Goal: Task Accomplishment & Management: Manage account settings

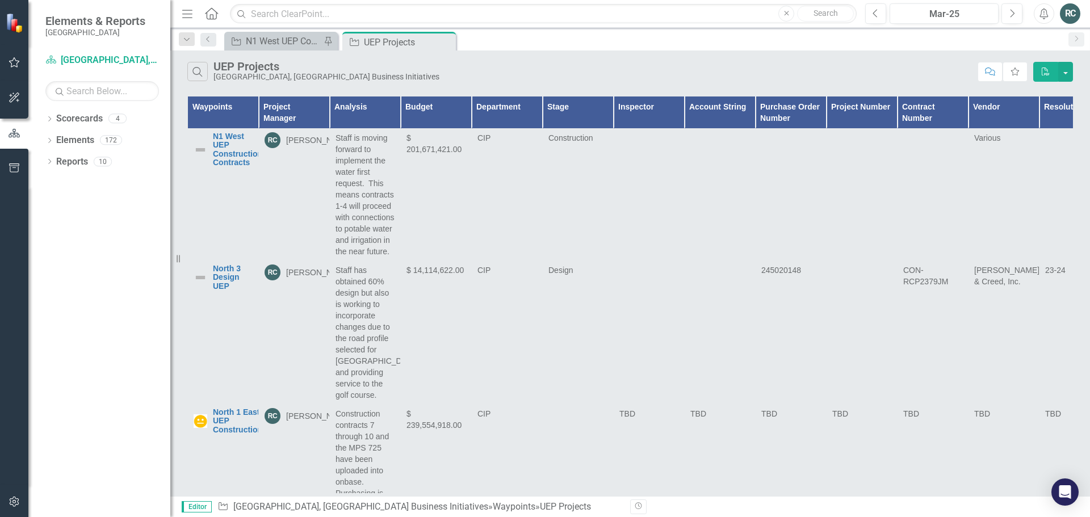
click at [17, 55] on button "button" at bounding box center [15, 63] width 26 height 24
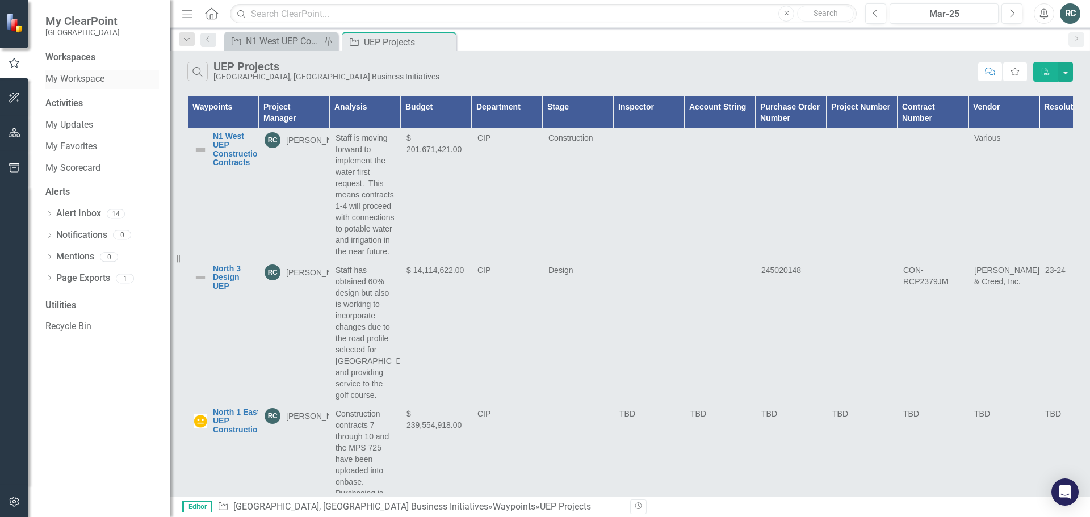
click at [87, 78] on link "My Workspace" at bounding box center [102, 79] width 114 height 13
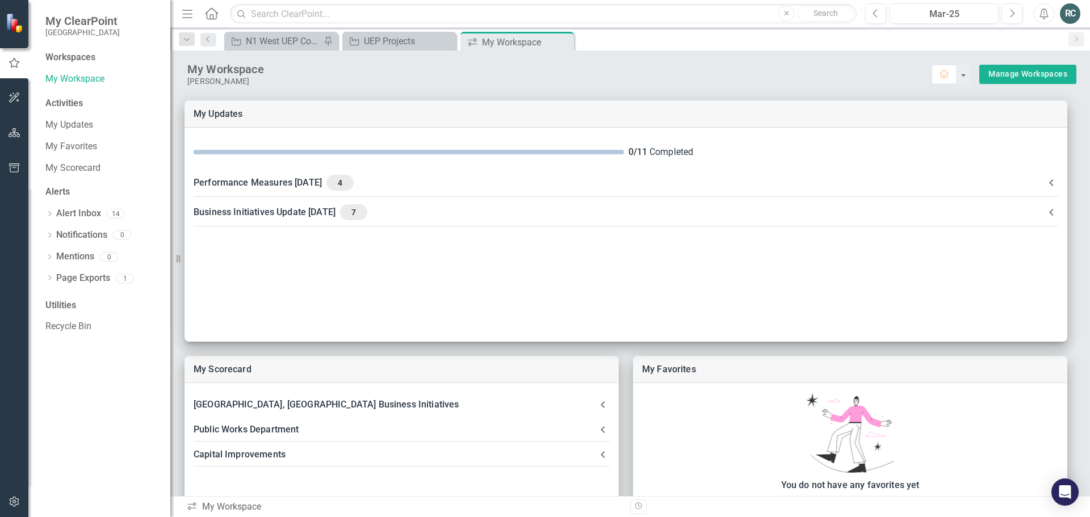
click at [67, 114] on div "Activities My Updates My Favorites My Scorecard" at bounding box center [102, 137] width 114 height 80
click at [76, 128] on link "My Updates" at bounding box center [102, 125] width 114 height 13
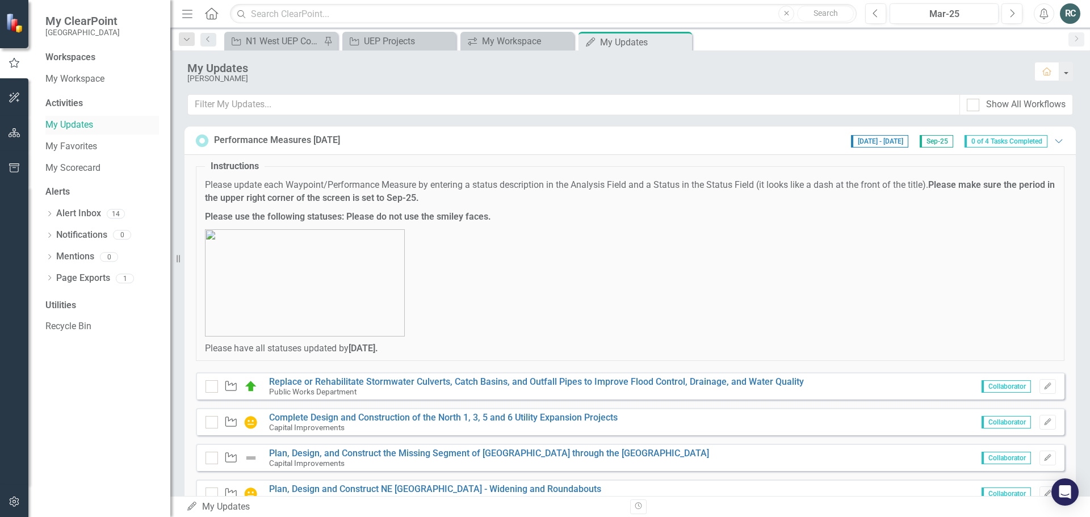
click at [80, 119] on link "My Updates" at bounding box center [102, 125] width 114 height 13
click at [489, 36] on div "My Workspace" at bounding box center [519, 41] width 75 height 14
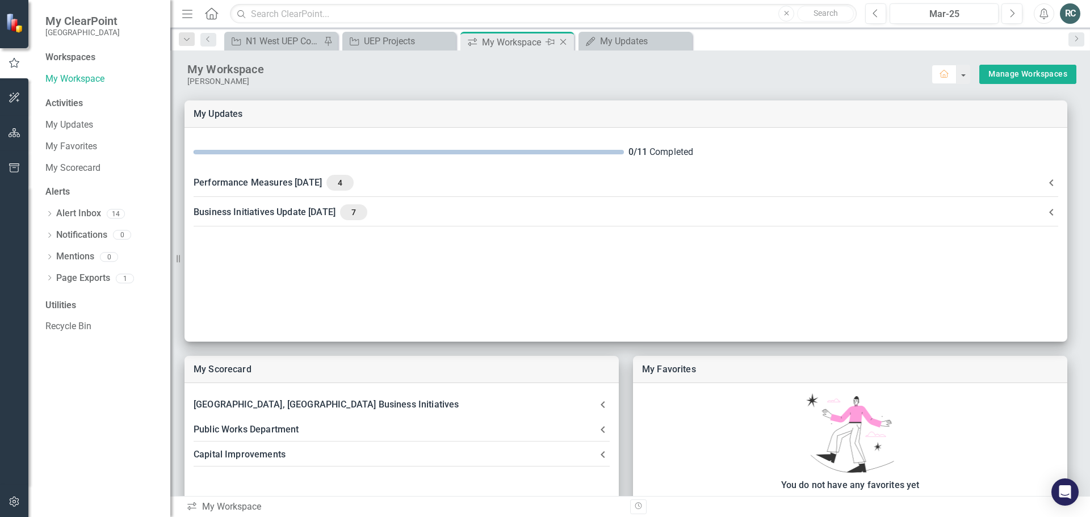
click at [565, 42] on icon "Close" at bounding box center [563, 41] width 11 height 9
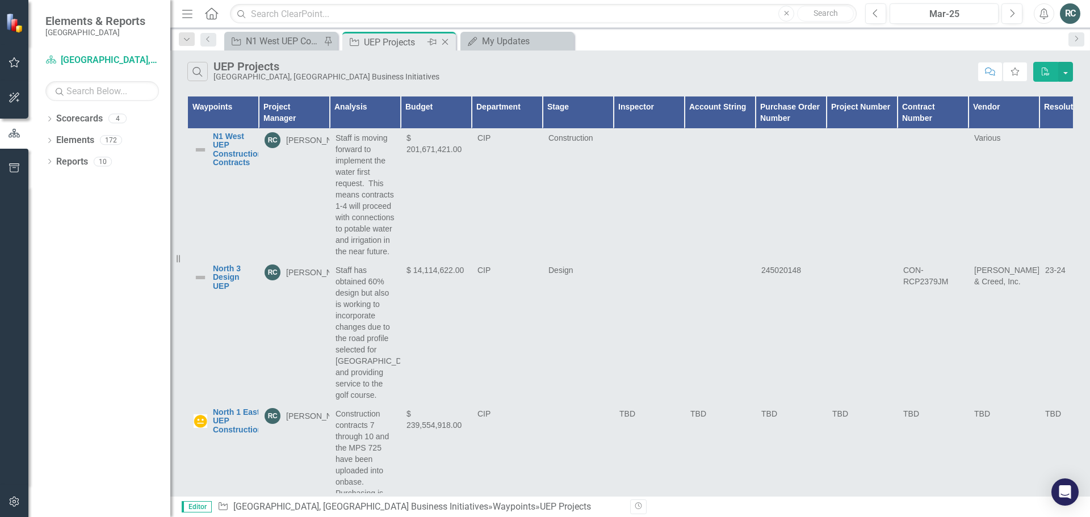
click at [444, 43] on icon "Close" at bounding box center [445, 41] width 11 height 9
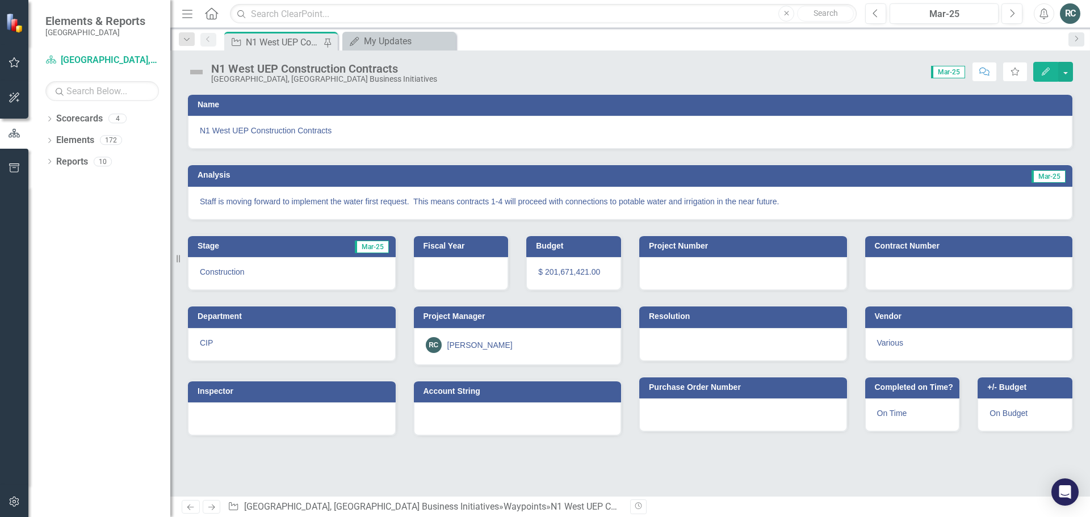
click at [281, 44] on div "N1 West UEP Construction Contracts" at bounding box center [283, 42] width 75 height 14
click at [420, 41] on div "My Updates" at bounding box center [401, 41] width 75 height 14
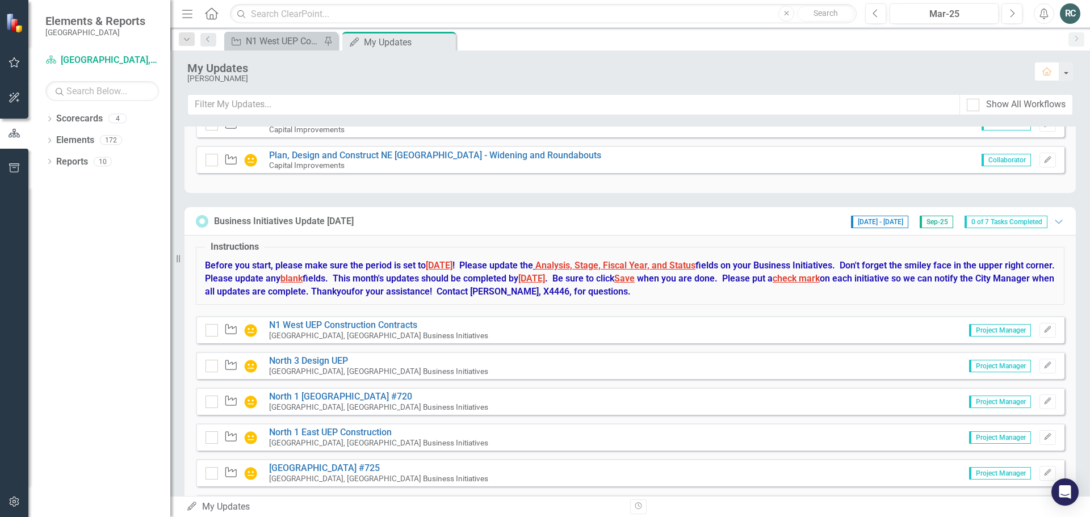
scroll to position [430, 0]
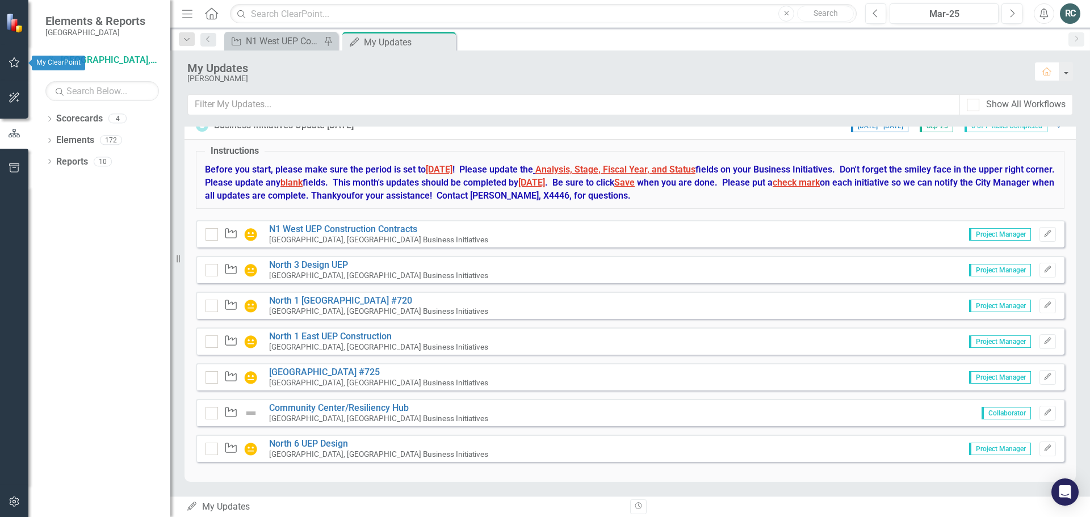
click at [12, 63] on icon "button" at bounding box center [15, 62] width 12 height 9
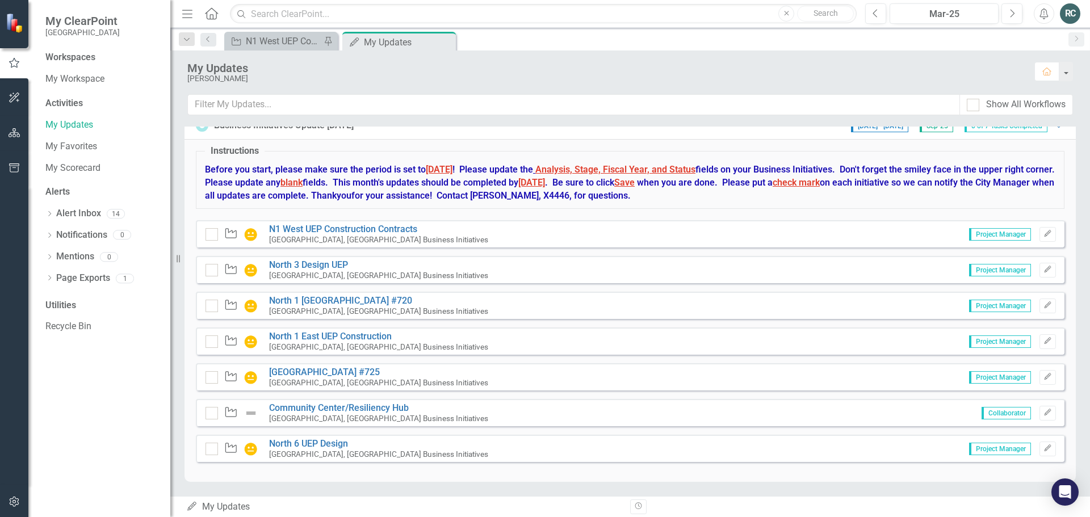
click at [68, 103] on div "Activities" at bounding box center [102, 103] width 114 height 13
click at [62, 104] on div "Activities" at bounding box center [102, 103] width 114 height 13
click at [76, 75] on link "My Workspace" at bounding box center [102, 79] width 114 height 13
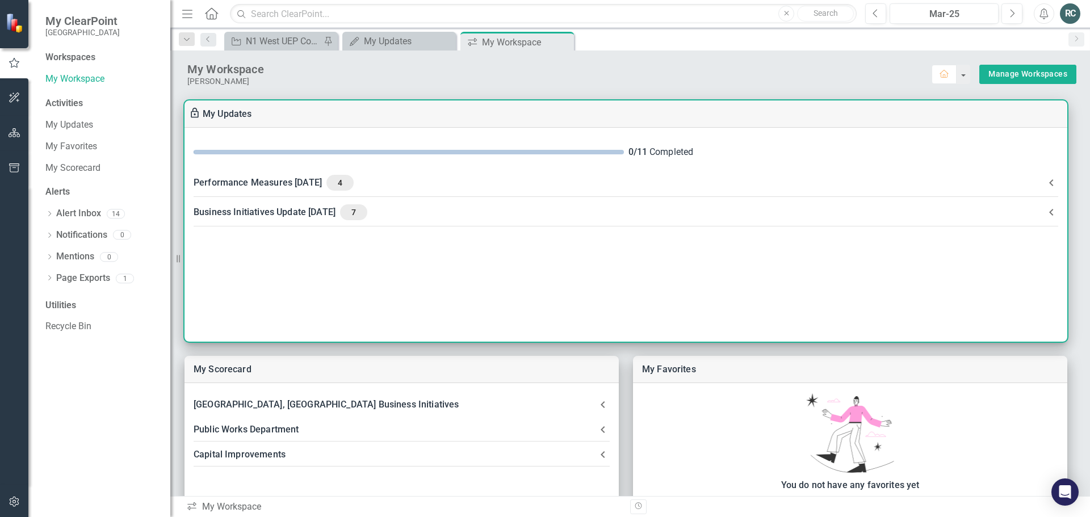
click at [300, 210] on div "Business Initiatives Update [DATE] 7" at bounding box center [619, 212] width 851 height 16
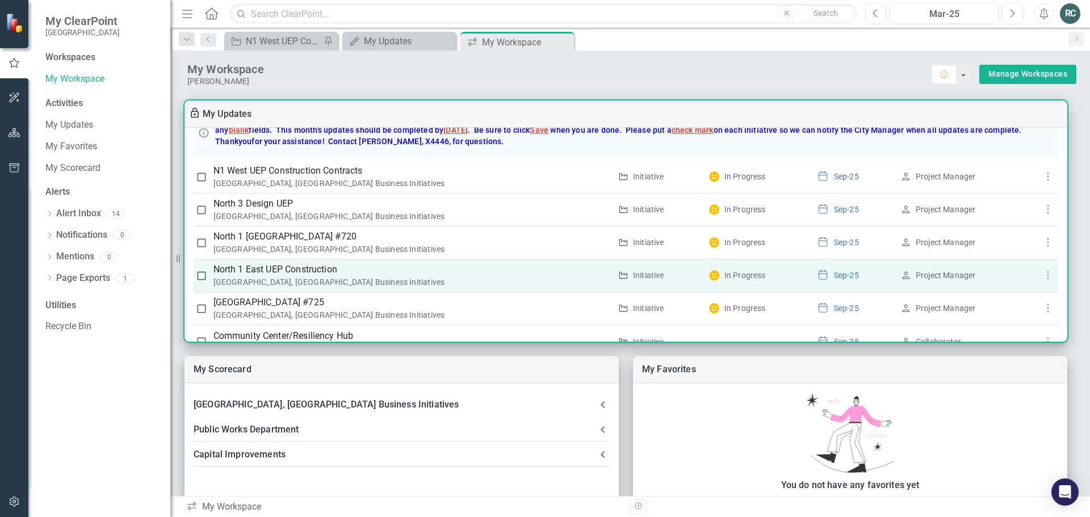
scroll to position [114, 0]
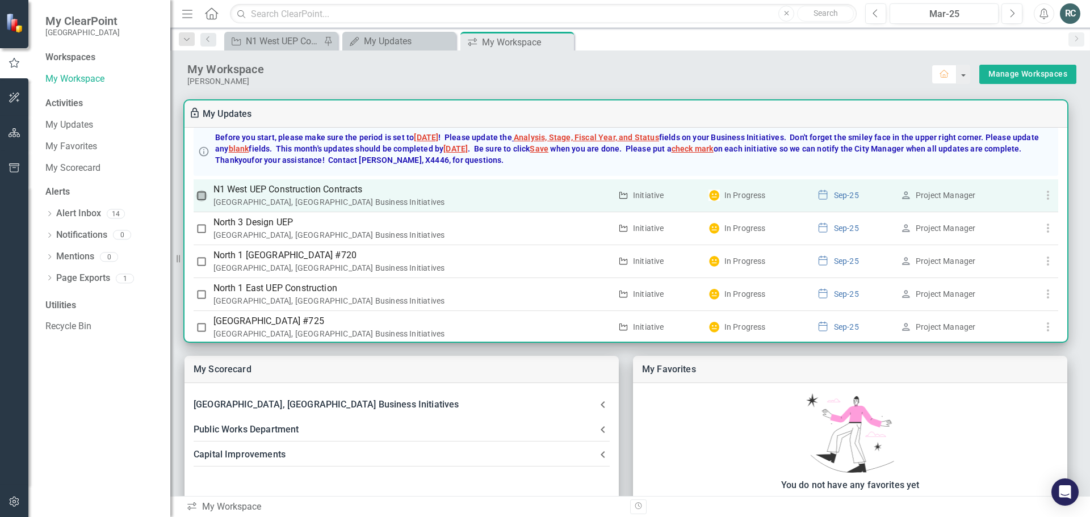
click at [200, 195] on input "checkbox" at bounding box center [201, 195] width 11 height 11
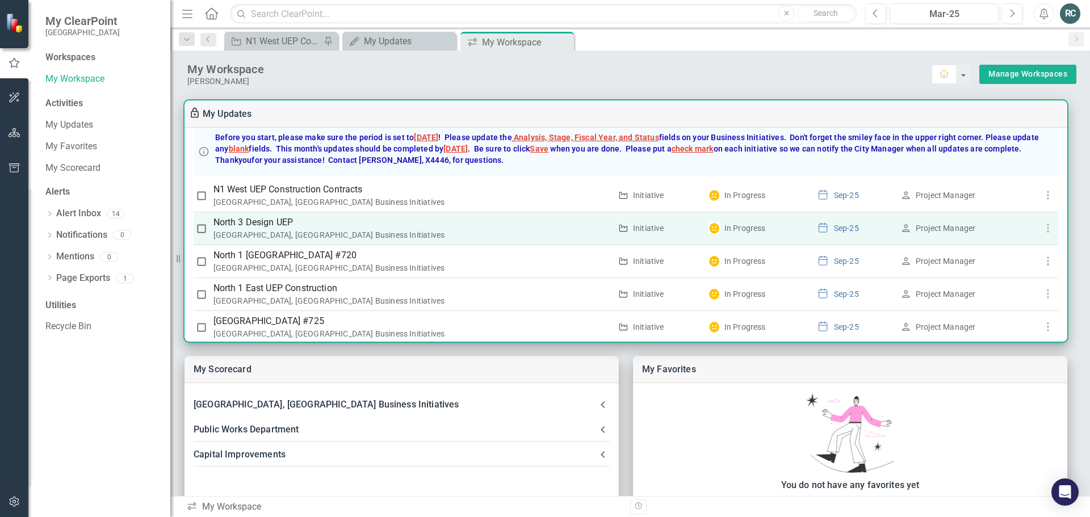
checkbox input "true"
click at [202, 229] on input "checkbox" at bounding box center [201, 228] width 11 height 11
checkbox input "true"
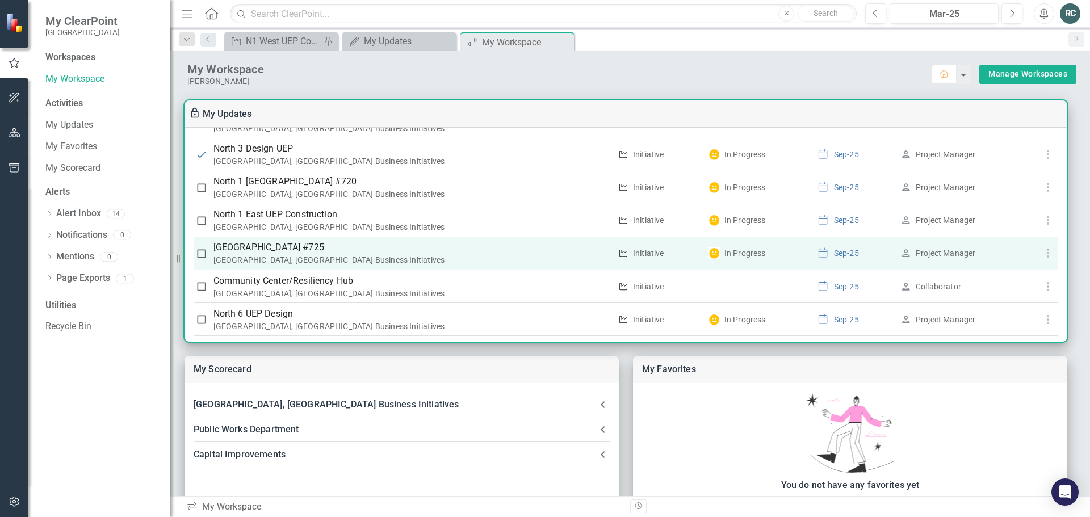
scroll to position [200, 0]
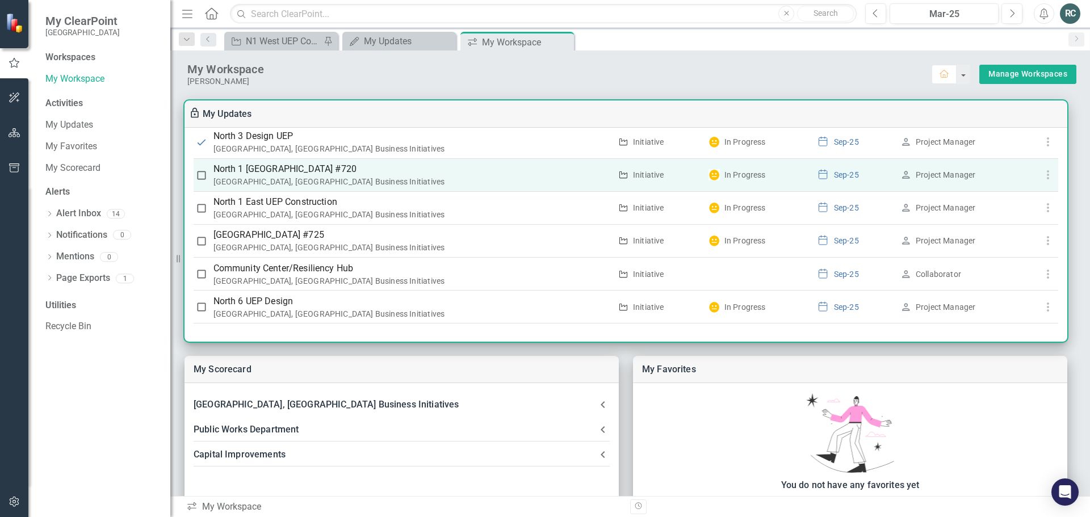
click at [202, 177] on input "checkbox" at bounding box center [201, 175] width 11 height 11
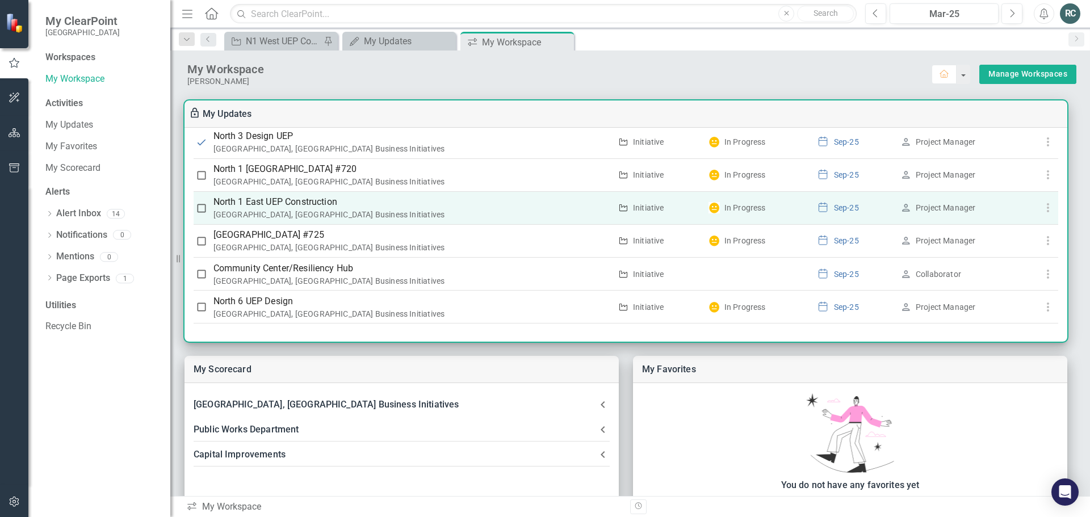
checkbox input "true"
click at [200, 210] on input "checkbox" at bounding box center [201, 208] width 11 height 11
checkbox input "true"
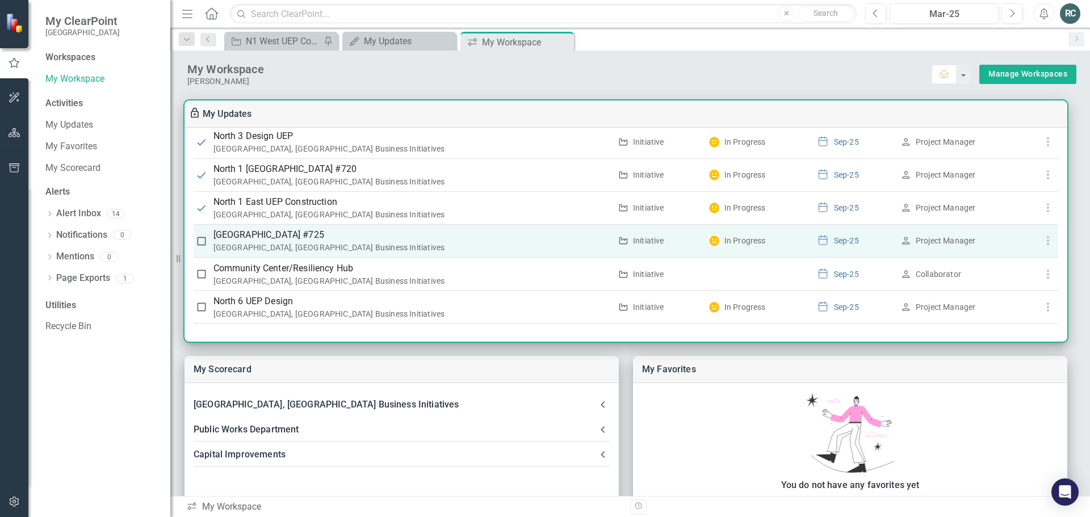
click at [200, 241] on input "checkbox" at bounding box center [201, 241] width 11 height 11
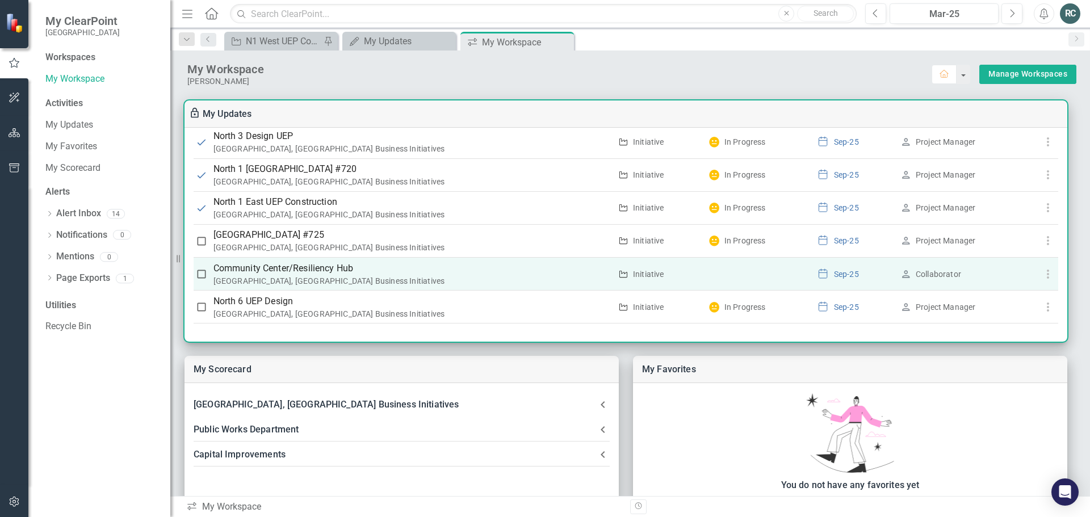
checkbox input "true"
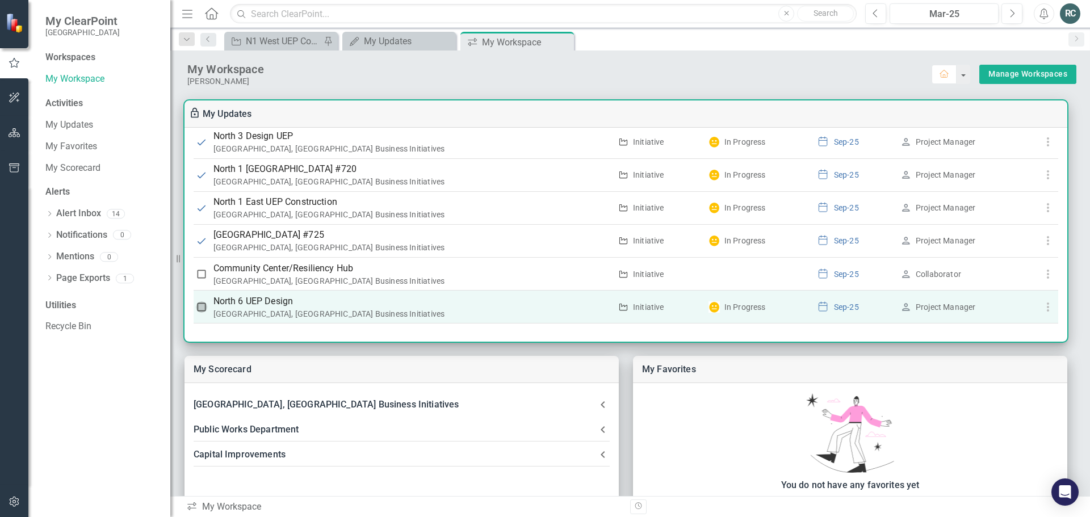
click at [203, 308] on input "checkbox" at bounding box center [201, 307] width 11 height 11
checkbox input "true"
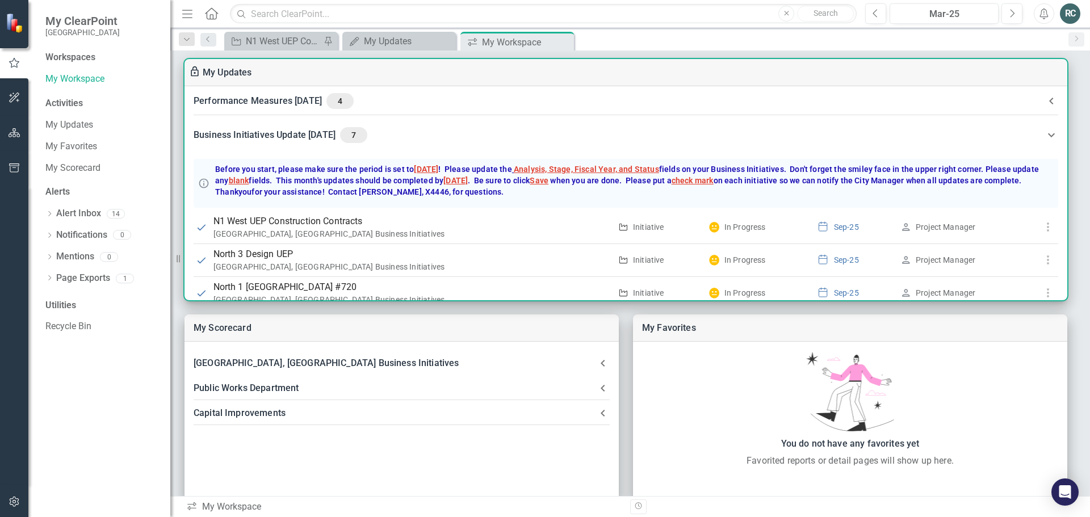
scroll to position [0, 0]
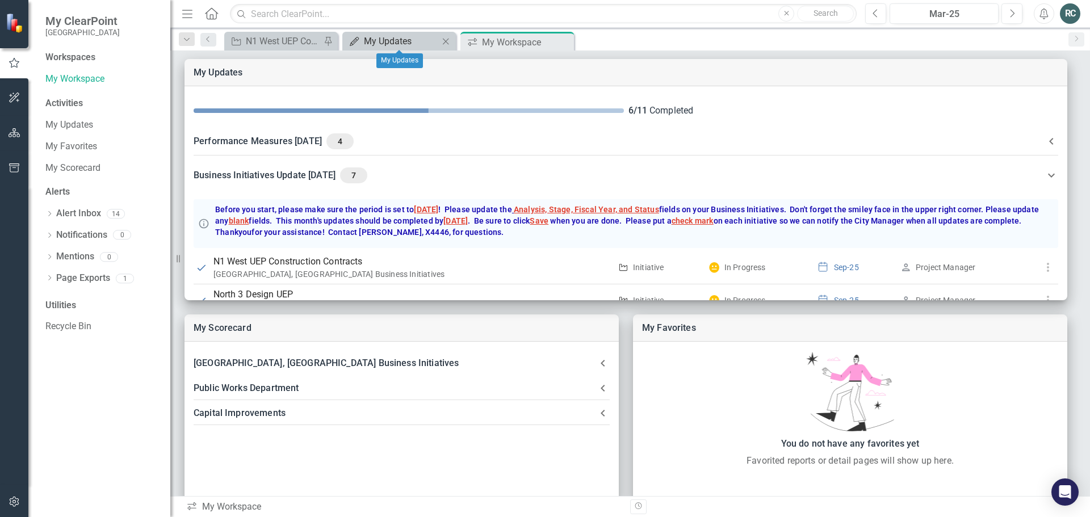
click at [420, 39] on div "My Updates" at bounding box center [401, 41] width 75 height 14
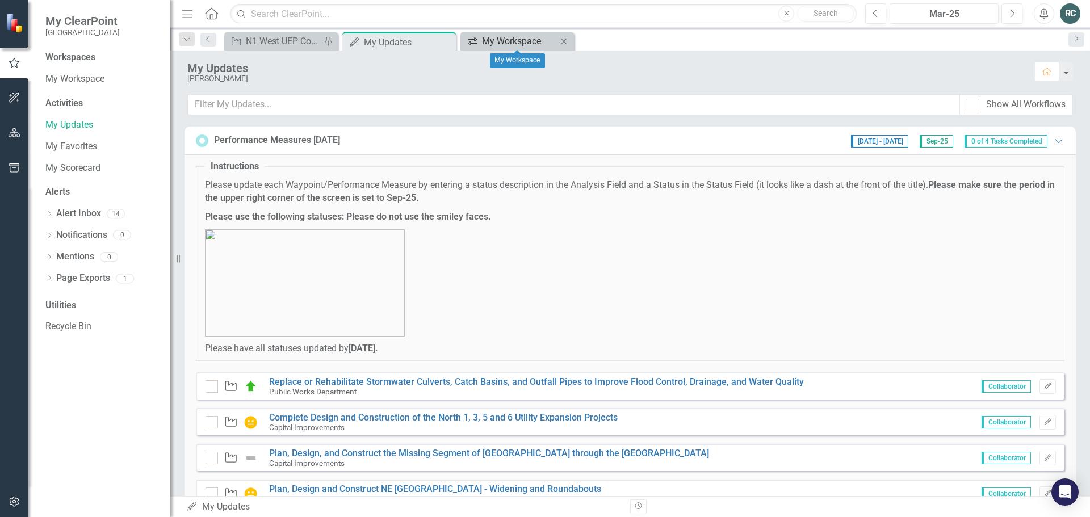
click at [522, 41] on div "My Workspace" at bounding box center [519, 41] width 75 height 14
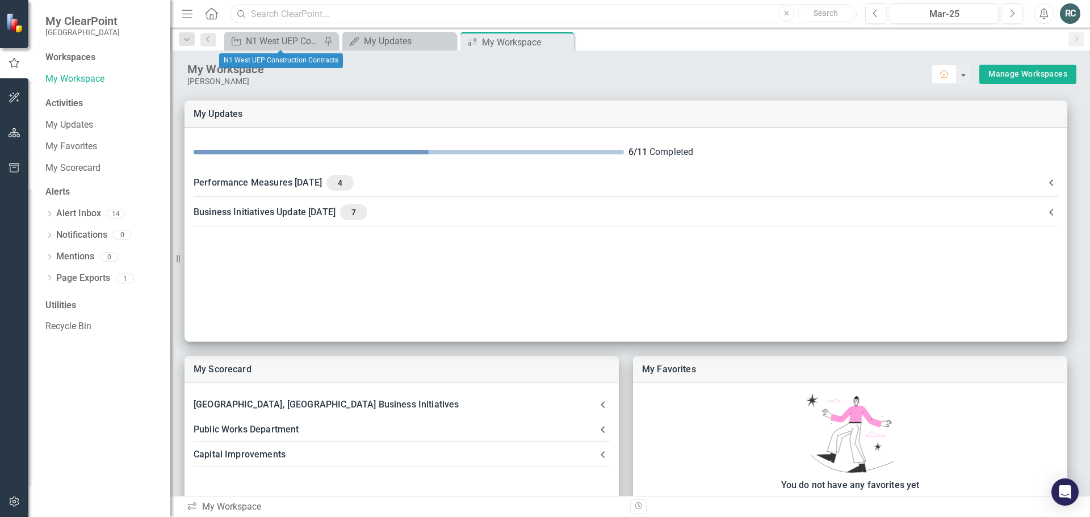
click at [282, 11] on input "text" at bounding box center [543, 14] width 627 height 20
type input "north booster"
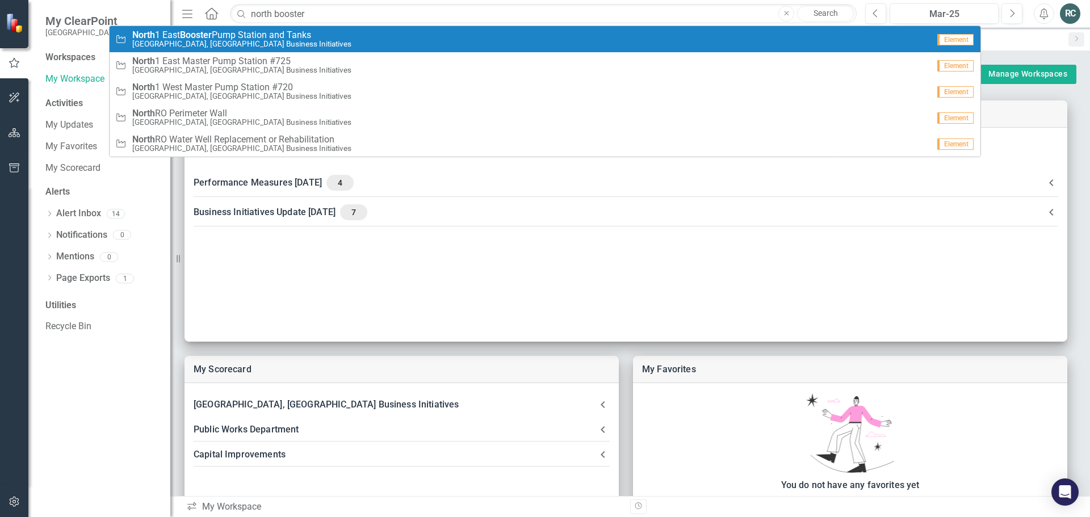
click at [249, 43] on small "[GEOGRAPHIC_DATA], [GEOGRAPHIC_DATA] Business Initiatives" at bounding box center [241, 44] width 219 height 9
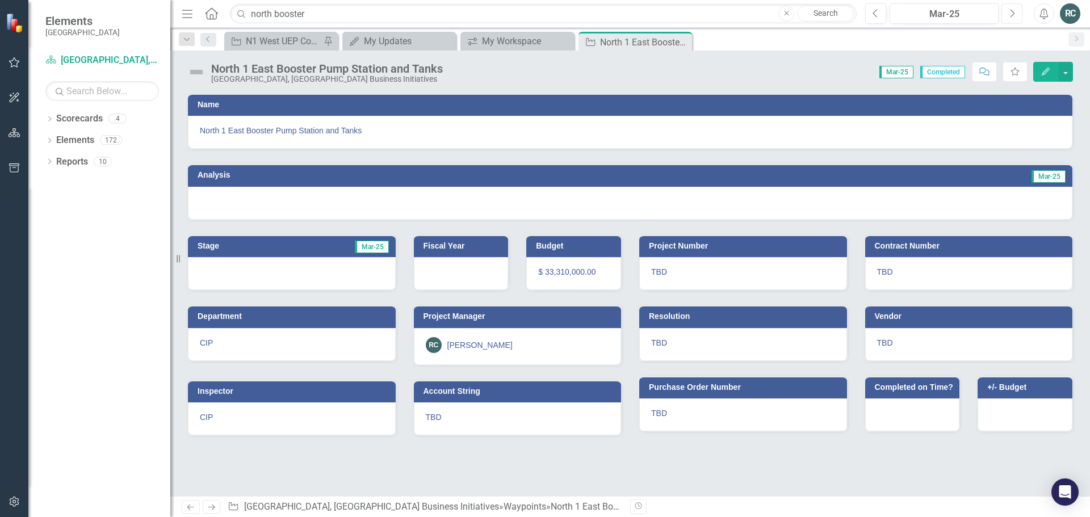
click at [1014, 12] on icon "button" at bounding box center [1013, 13] width 5 height 8
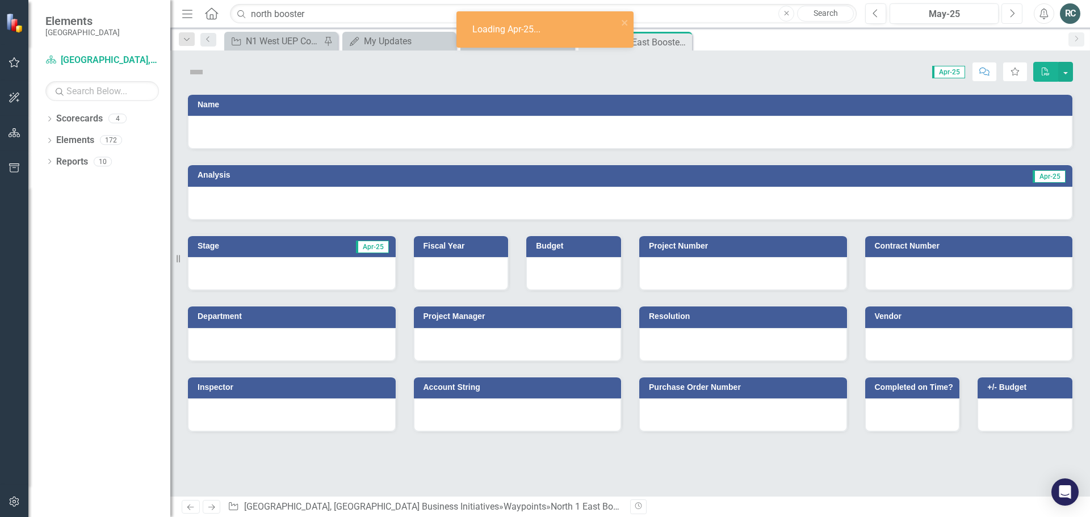
click at [1014, 12] on icon "button" at bounding box center [1013, 13] width 5 height 8
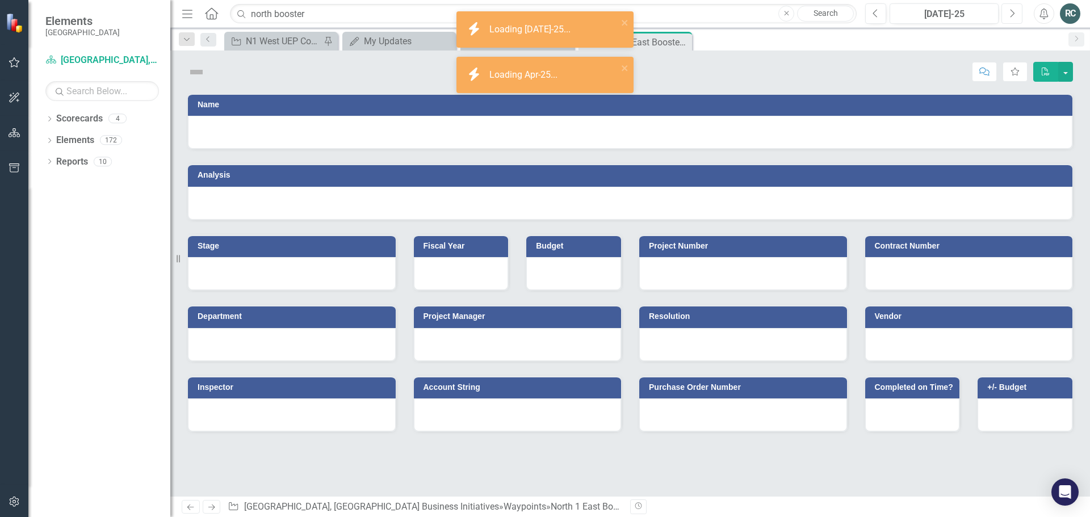
click at [1014, 12] on icon "button" at bounding box center [1013, 13] width 5 height 8
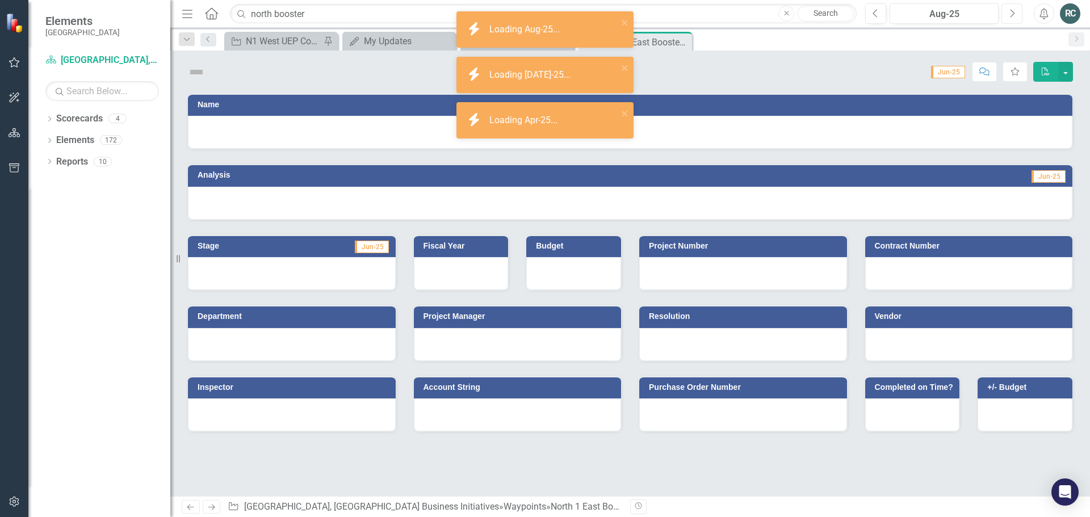
click at [1013, 12] on icon "button" at bounding box center [1013, 13] width 5 height 8
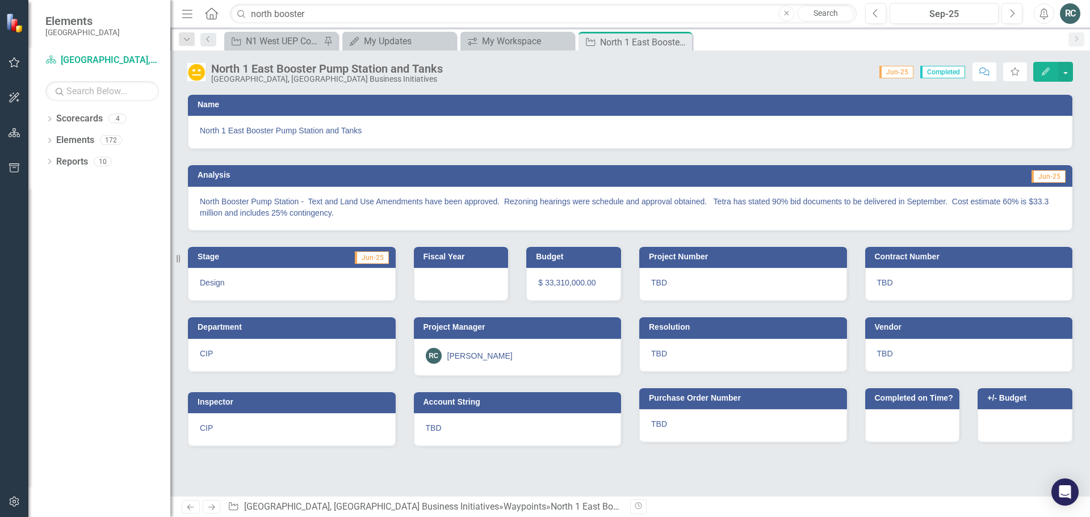
click at [1042, 76] on button "Edit" at bounding box center [1046, 72] width 25 height 20
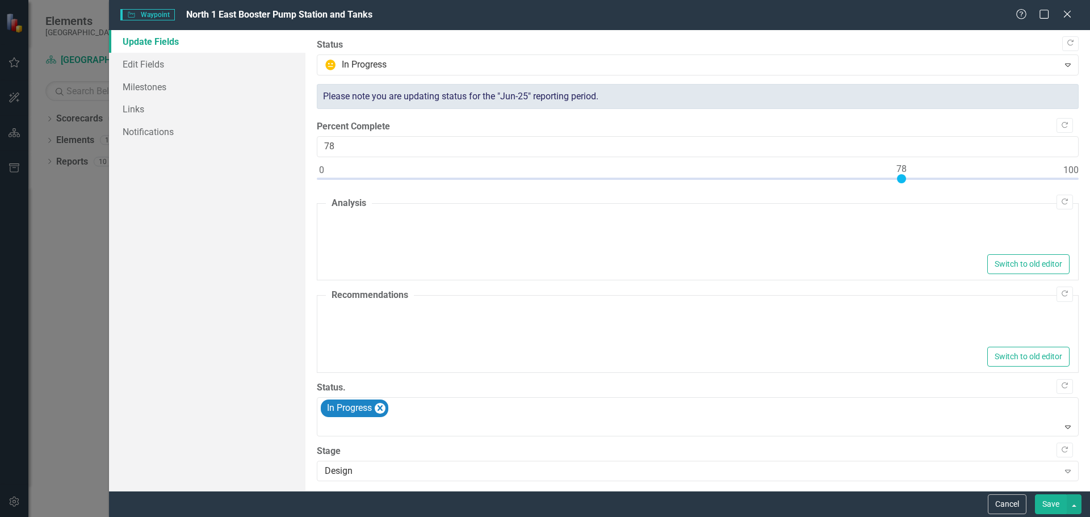
type textarea "<p>North Booster Pump Station - &nbsp;Text and Land Use Amendments have been ap…"
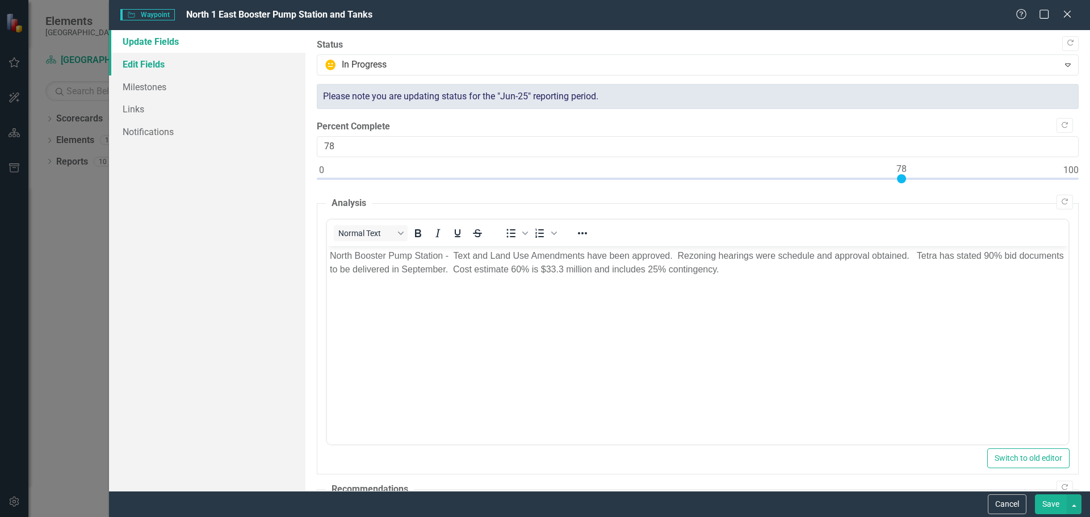
click at [146, 64] on link "Edit Fields" at bounding box center [207, 64] width 197 height 23
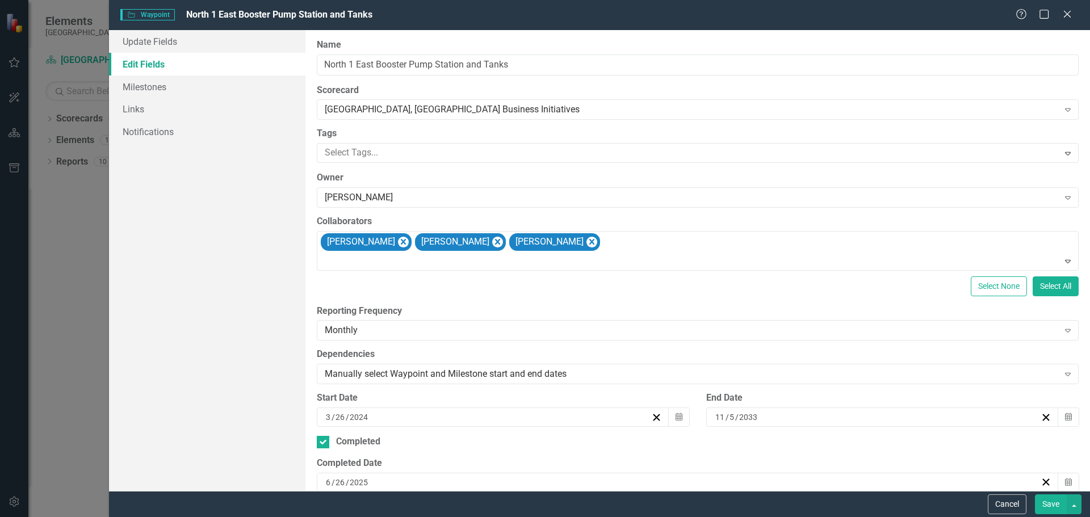
click at [1042, 504] on button "Save" at bounding box center [1051, 505] width 32 height 20
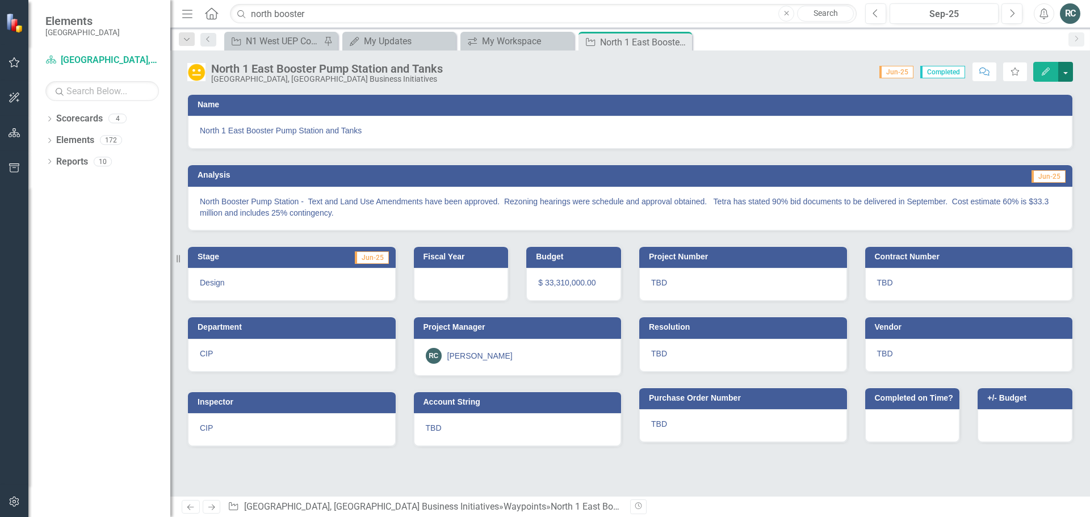
click at [1069, 74] on button "button" at bounding box center [1066, 72] width 15 height 20
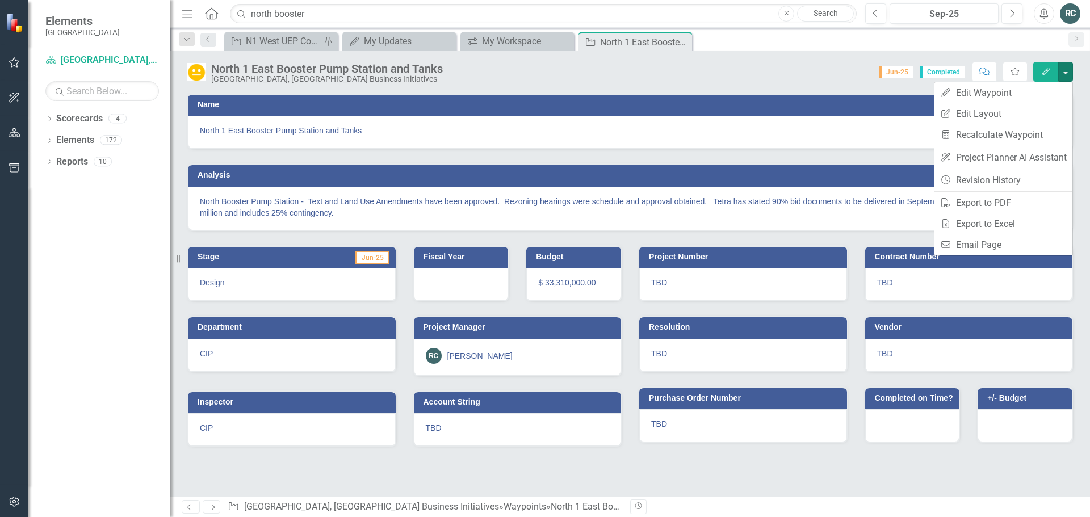
click at [81, 340] on div "Dropdown Scorecards 4 [GEOGRAPHIC_DATA], [GEOGRAPHIC_DATA] Business Initiatives…" at bounding box center [99, 314] width 142 height 408
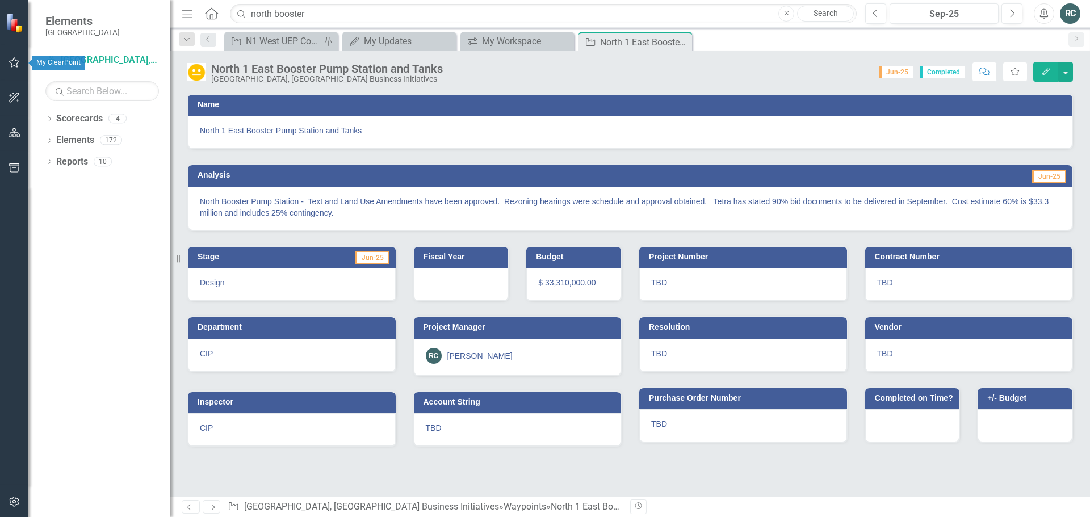
drag, startPoint x: 16, startPoint y: 65, endPoint x: 85, endPoint y: 419, distance: 360.0
click at [85, 419] on div "Dropdown Scorecards 4 [GEOGRAPHIC_DATA], [GEOGRAPHIC_DATA] Business Initiatives…" at bounding box center [99, 314] width 142 height 408
click at [946, 72] on span "Completed" at bounding box center [943, 72] width 45 height 12
click at [18, 62] on icon "button" at bounding box center [15, 62] width 12 height 9
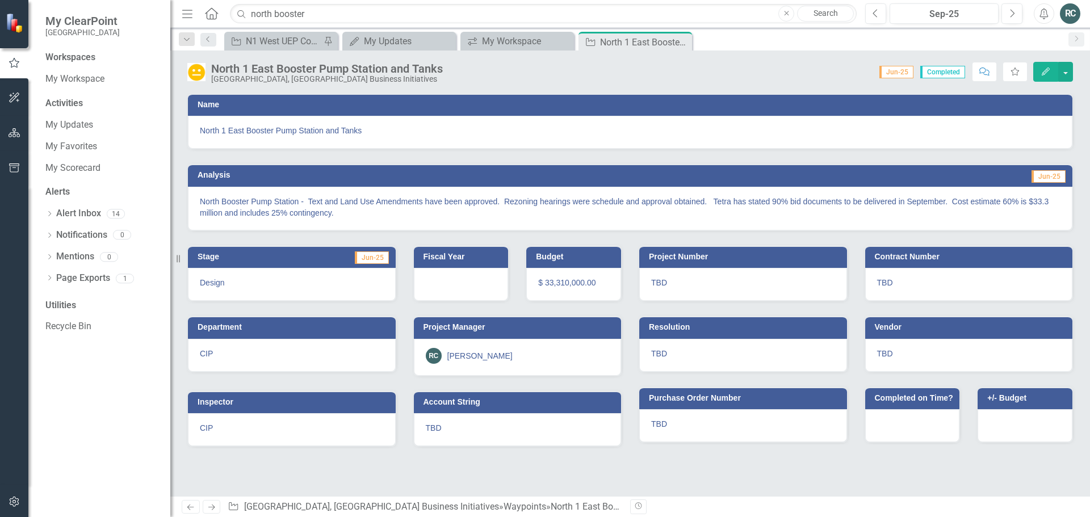
click at [208, 18] on icon "Home" at bounding box center [211, 13] width 15 height 12
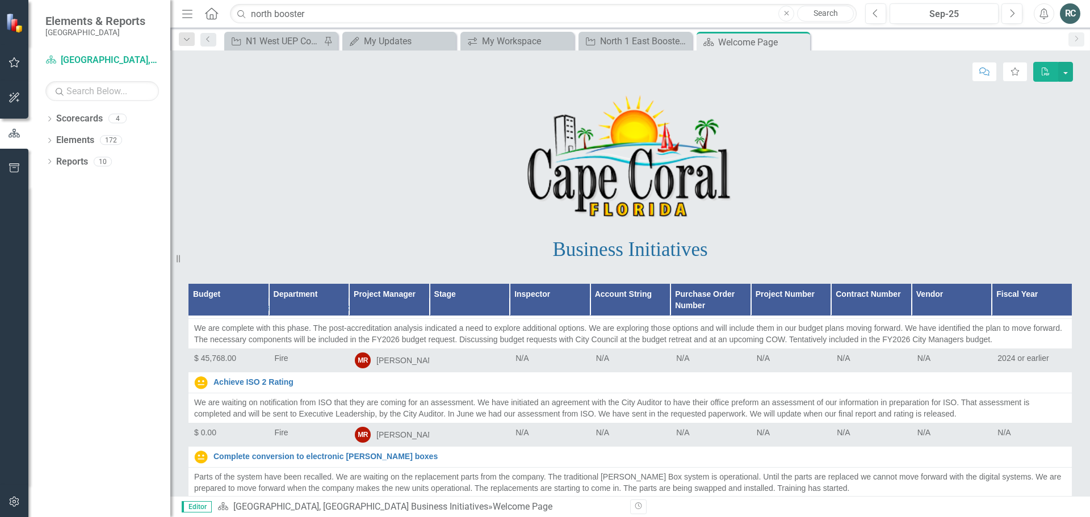
scroll to position [3578, 0]
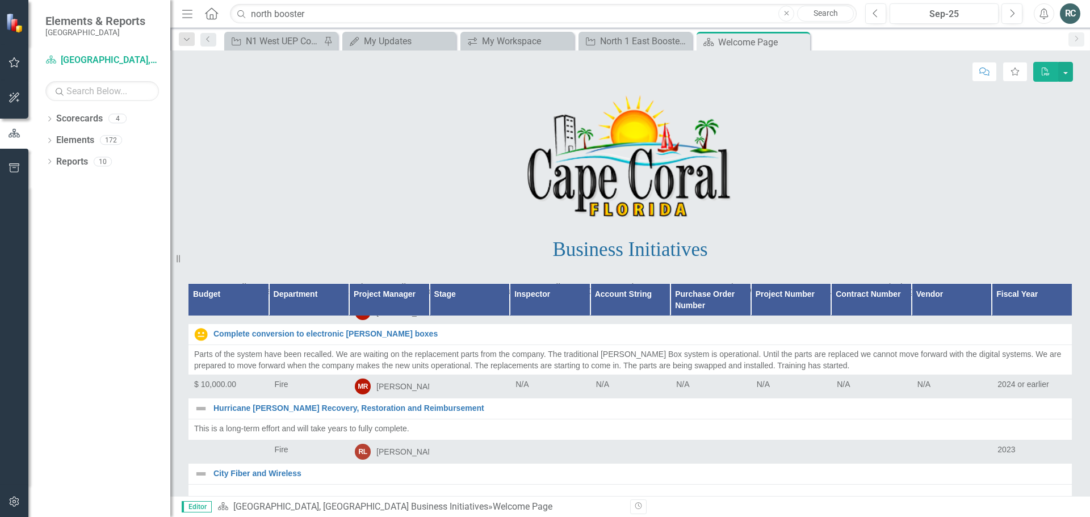
click at [371, 288] on th "Project Manager" at bounding box center [389, 299] width 81 height 32
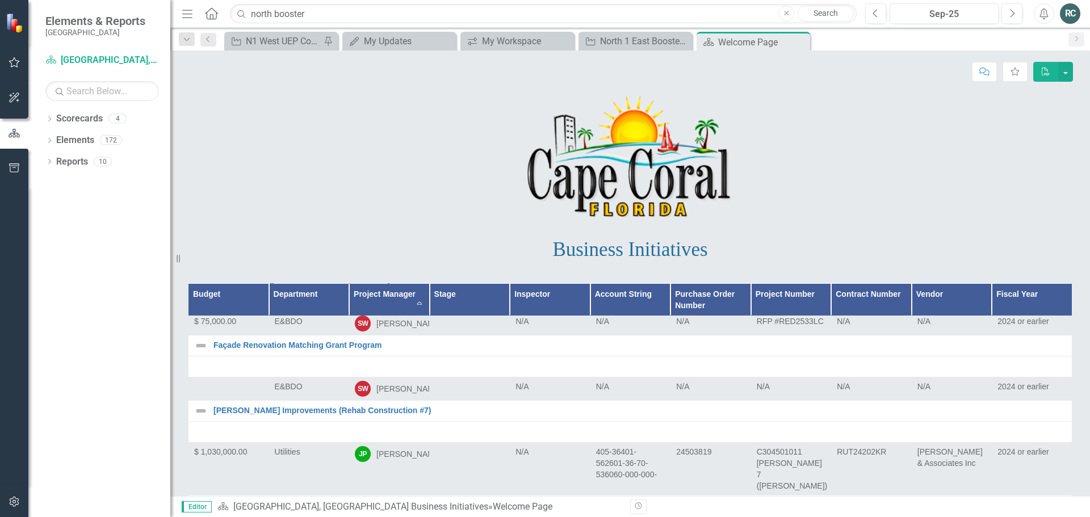
scroll to position [284, 0]
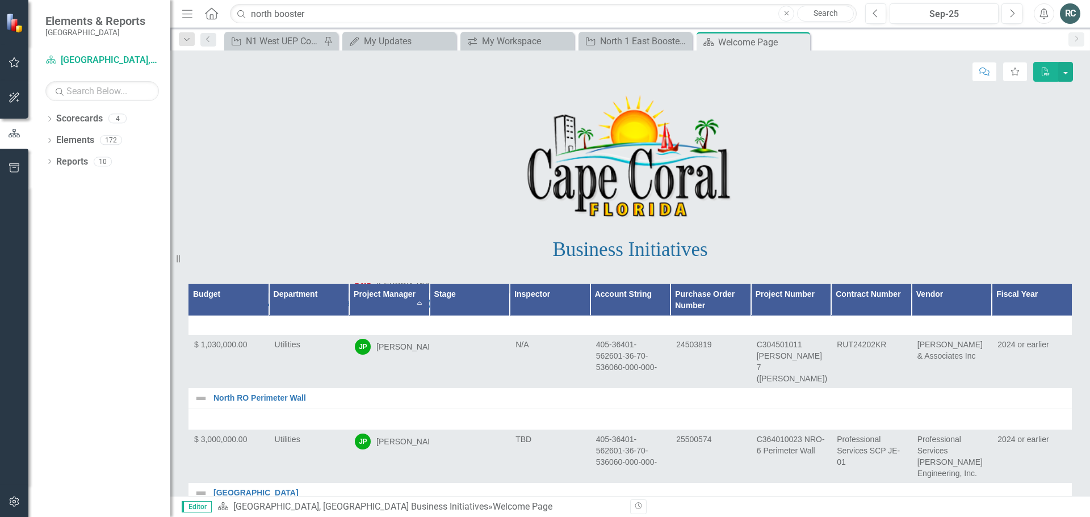
click at [413, 302] on th "Project Manager Sort Ascending" at bounding box center [389, 299] width 81 height 32
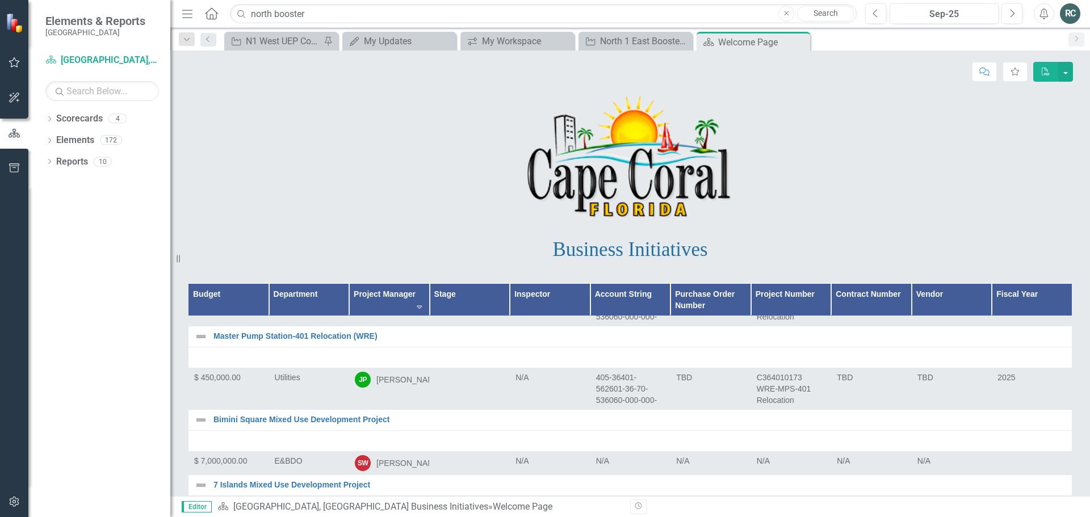
scroll to position [16228, 0]
click at [833, 15] on link "Search" at bounding box center [825, 14] width 57 height 16
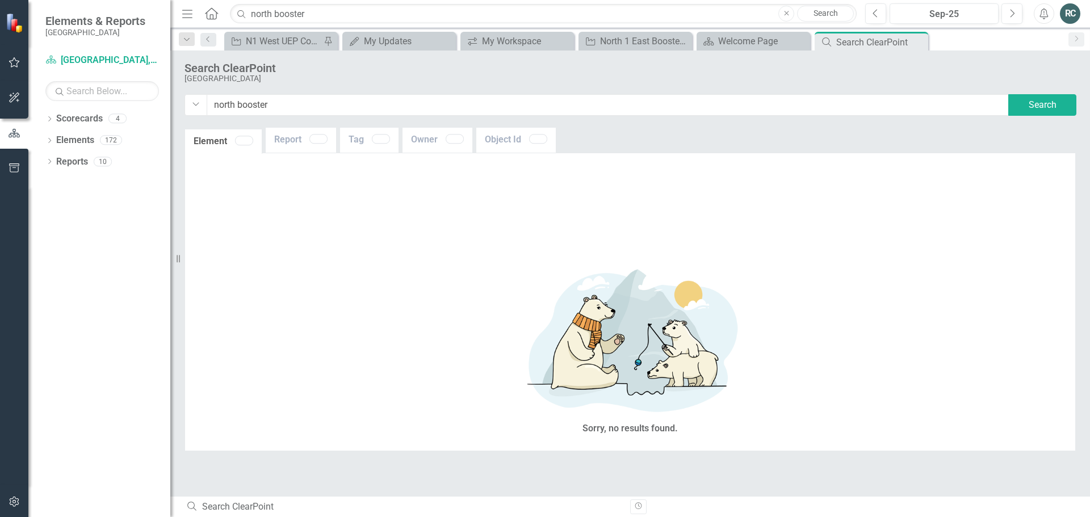
type input "north+booster"
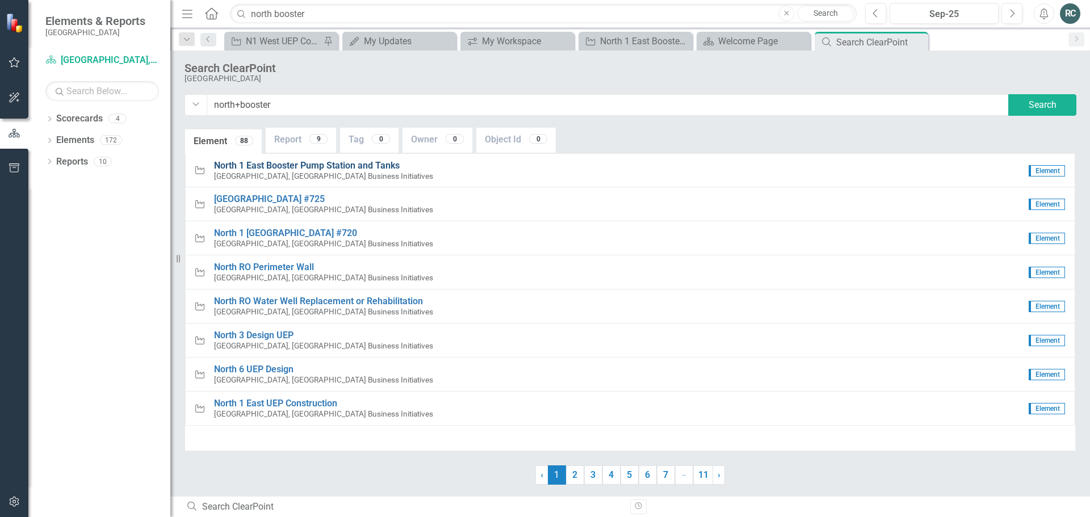
click at [352, 166] on span "North 1 East Booster Pump Station and Tanks" at bounding box center [307, 165] width 186 height 11
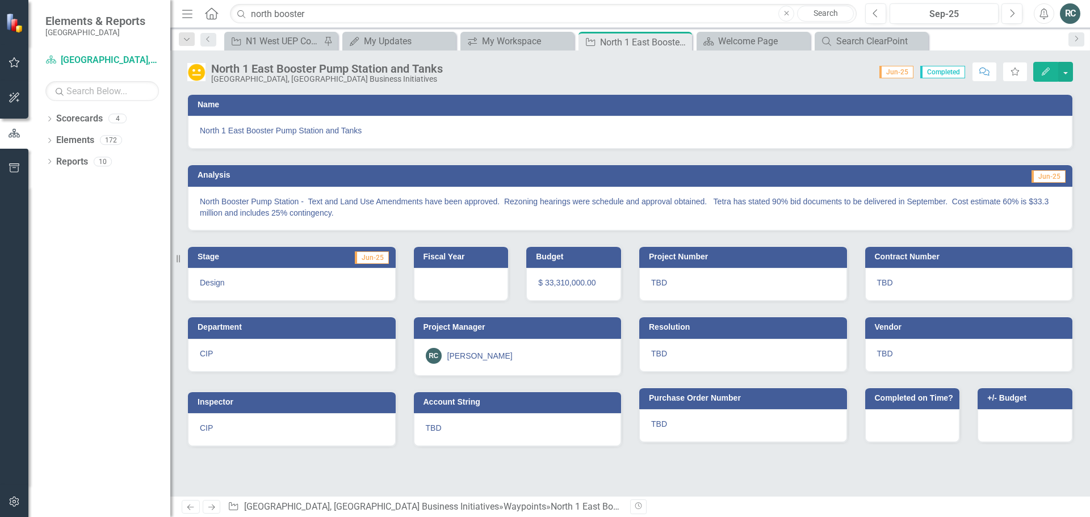
click at [1056, 178] on span "Jun-25" at bounding box center [1049, 176] width 34 height 12
click at [947, 74] on span "Completed" at bounding box center [943, 72] width 45 height 12
click at [1046, 208] on p "North Booster Pump Station - Text and Land Use Amendments have been approved. R…" at bounding box center [630, 207] width 861 height 23
click at [1043, 77] on button "Edit" at bounding box center [1046, 72] width 25 height 20
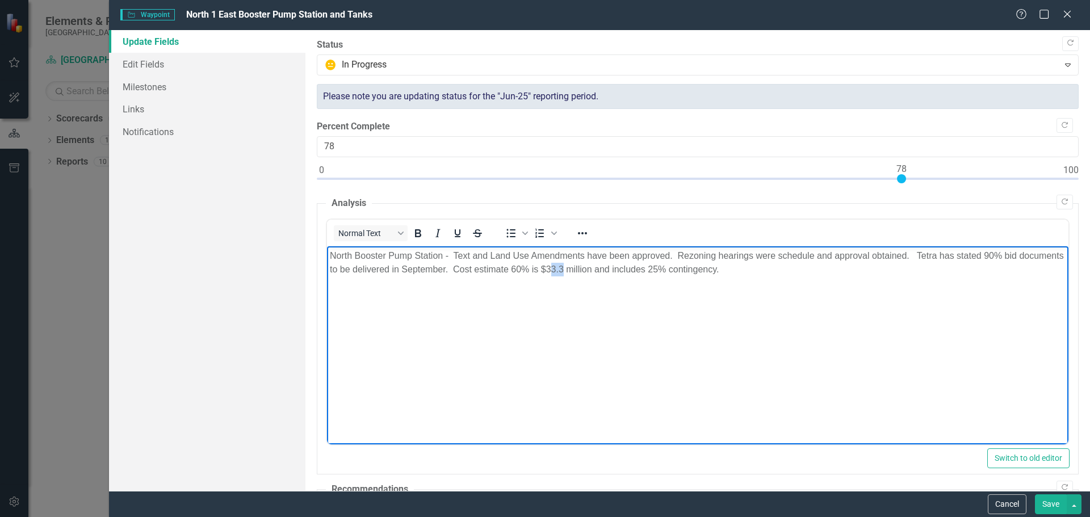
drag, startPoint x: 597, startPoint y: 269, endPoint x: 611, endPoint y: 270, distance: 13.6
click at [611, 270] on p "North Booster Pump Station - Text and Land Use Amendments have been approved. R…" at bounding box center [697, 262] width 736 height 27
click at [764, 269] on p "North Booster Pump Station - Text and Land Use Amendments have been approved. R…" at bounding box center [697, 262] width 736 height 27
click at [757, 267] on p "North Booster Pump Station - Text and Land Use Amendments have been approved. R…" at bounding box center [697, 262] width 736 height 27
click at [754, 268] on p "North Booster Pump Station - Text and Land Use Amendments have been approved. R…" at bounding box center [697, 262] width 736 height 27
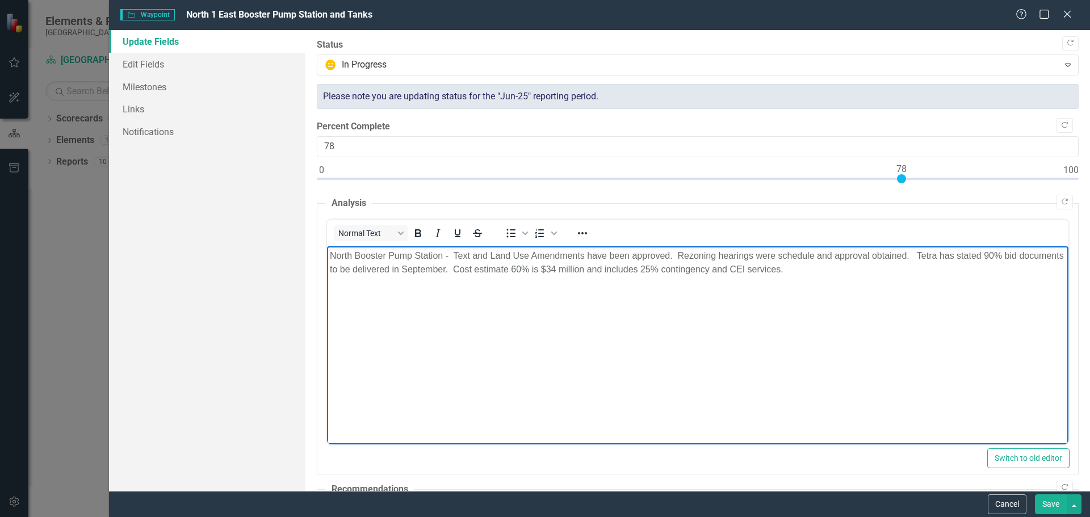
click at [944, 356] on body "North Booster Pump Station - Text and Land Use Amendments have been approved. R…" at bounding box center [698, 331] width 742 height 170
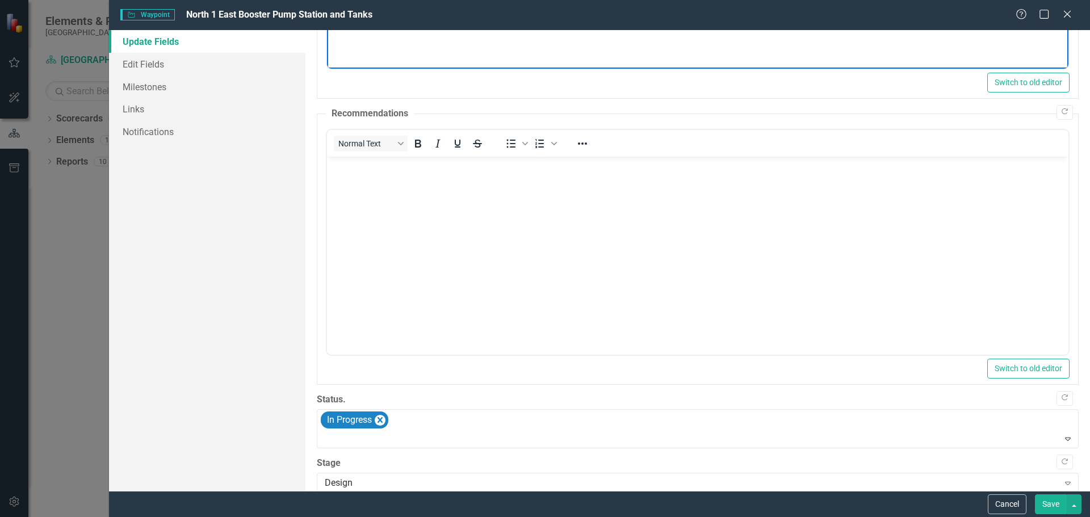
scroll to position [394, 0]
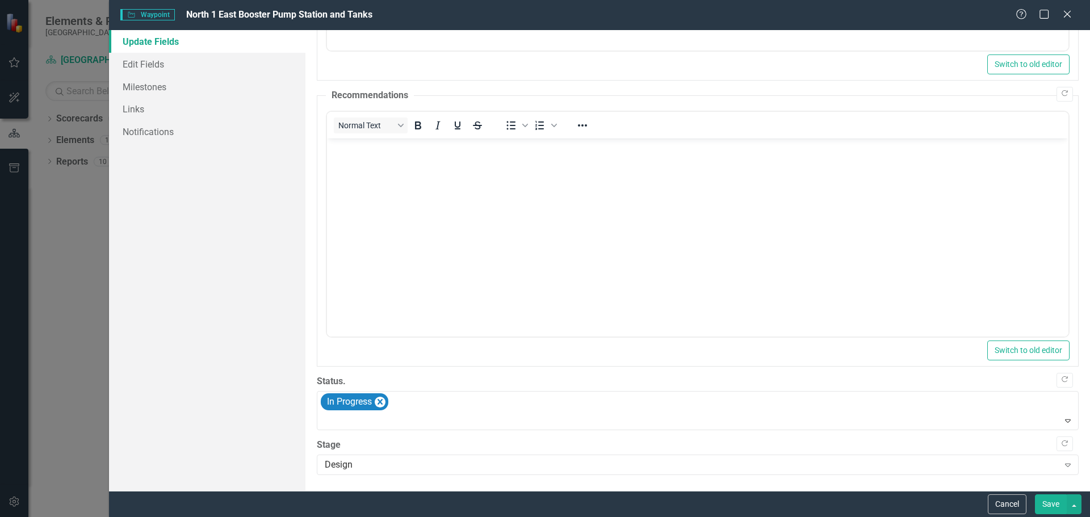
click at [1047, 507] on button "Save" at bounding box center [1051, 505] width 32 height 20
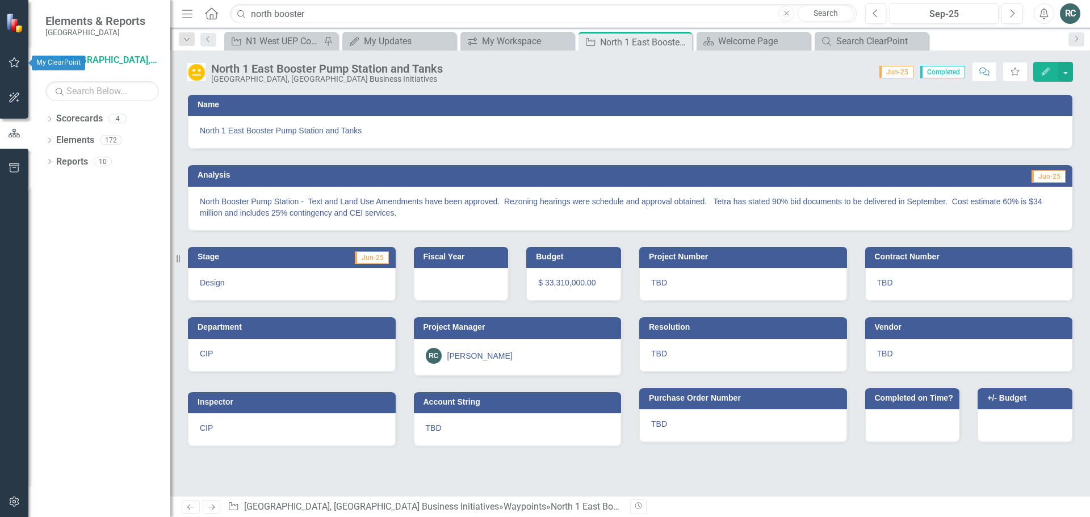
click at [11, 66] on icon "button" at bounding box center [14, 62] width 11 height 10
